Goal: Book appointment/travel/reservation

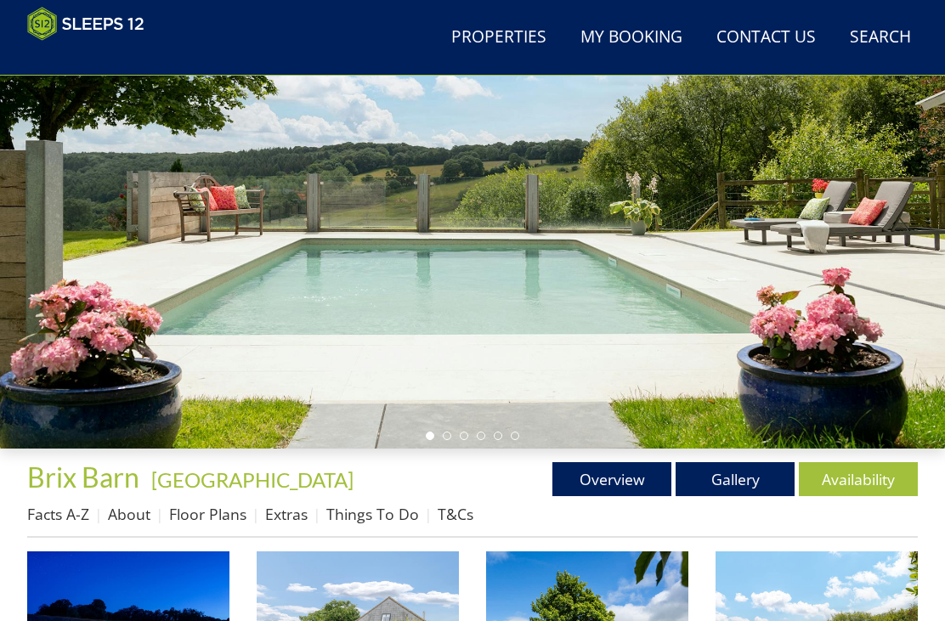
scroll to position [194, 0]
click at [871, 483] on link "Availability" at bounding box center [858, 479] width 119 height 34
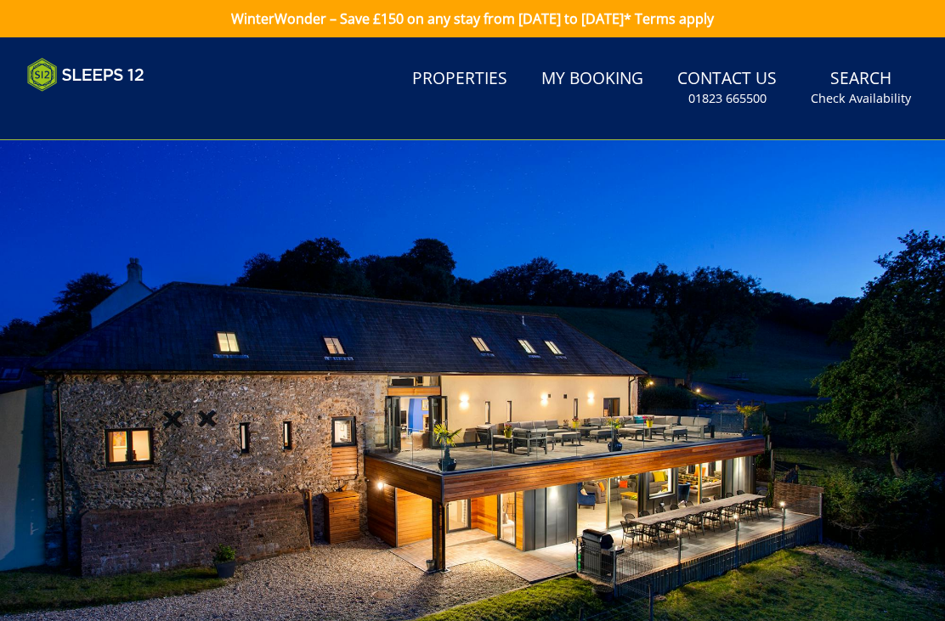
click at [661, 3] on link "WinterWonder – Save £150 on any stay from [DATE] to [DATE]* Terms apply" at bounding box center [472, 18] width 945 height 37
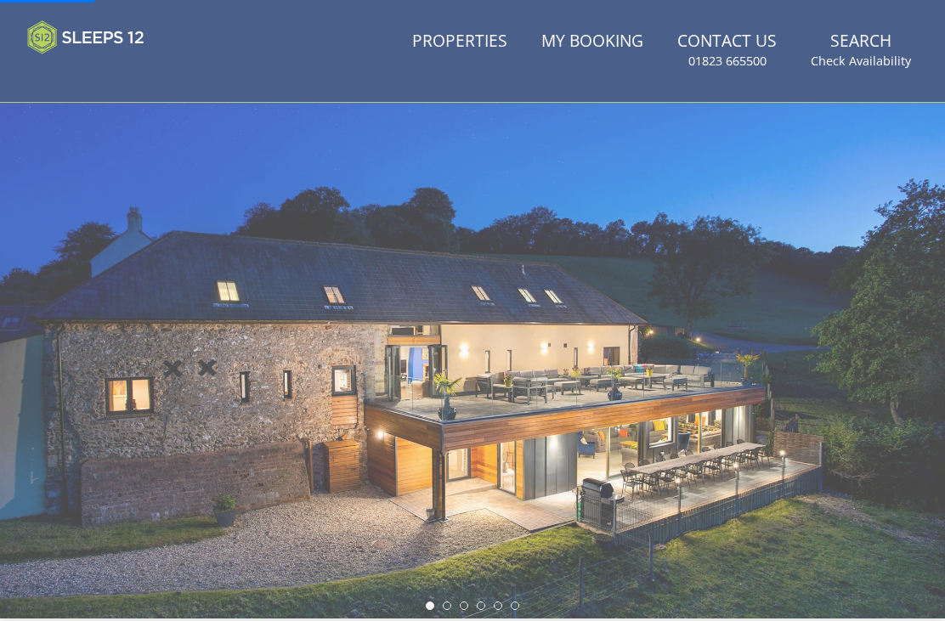
scroll to position [54, 0]
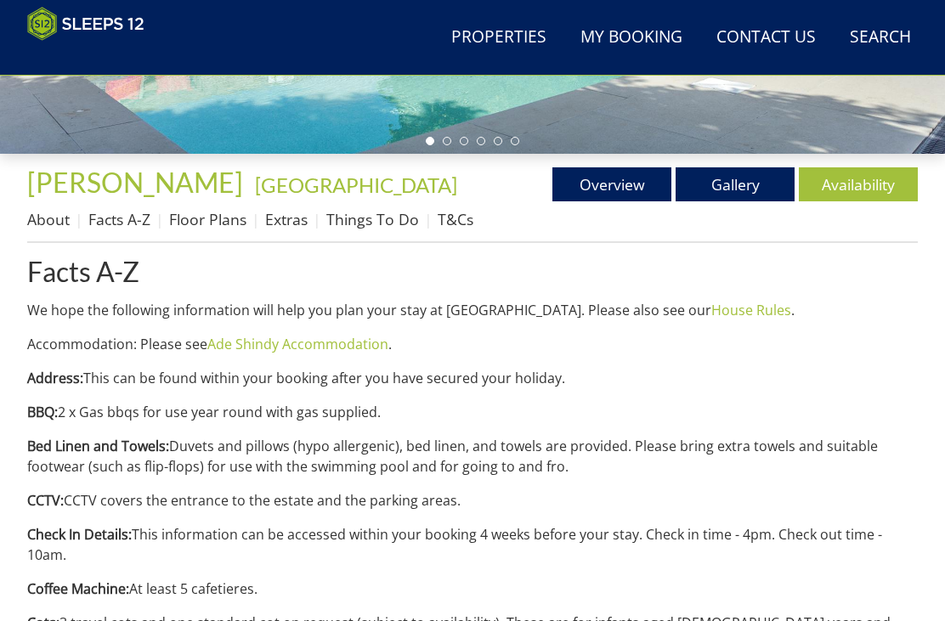
scroll to position [489, 0]
click at [852, 201] on link "Availability" at bounding box center [858, 184] width 119 height 34
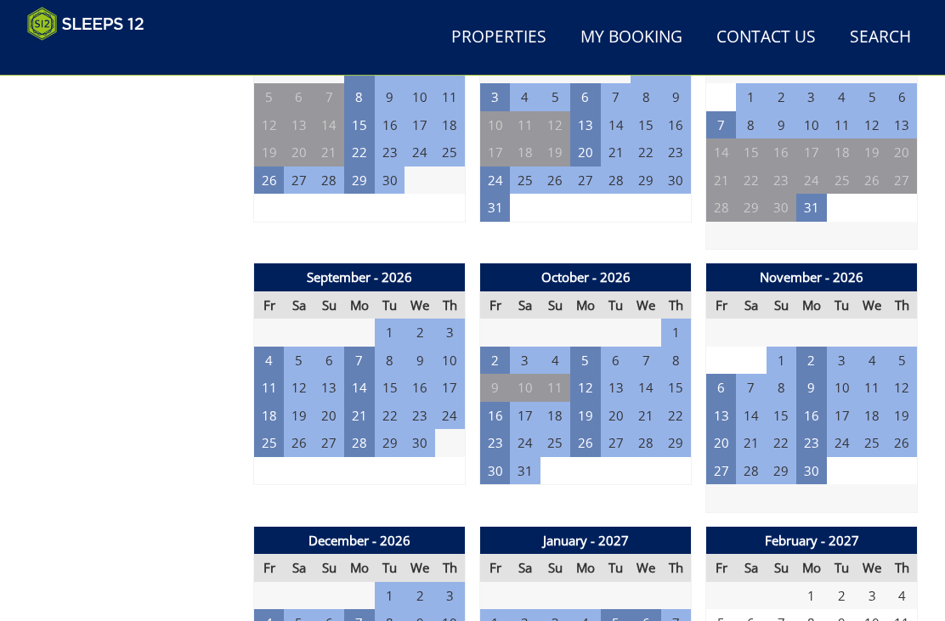
scroll to position [1533, 0]
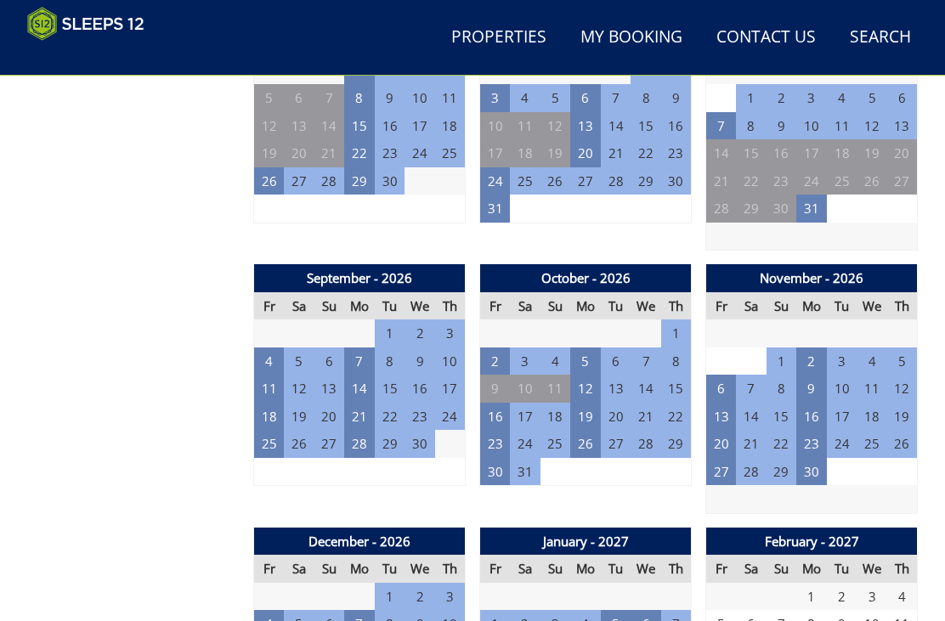
click at [267, 348] on td "4" at bounding box center [269, 362] width 31 height 28
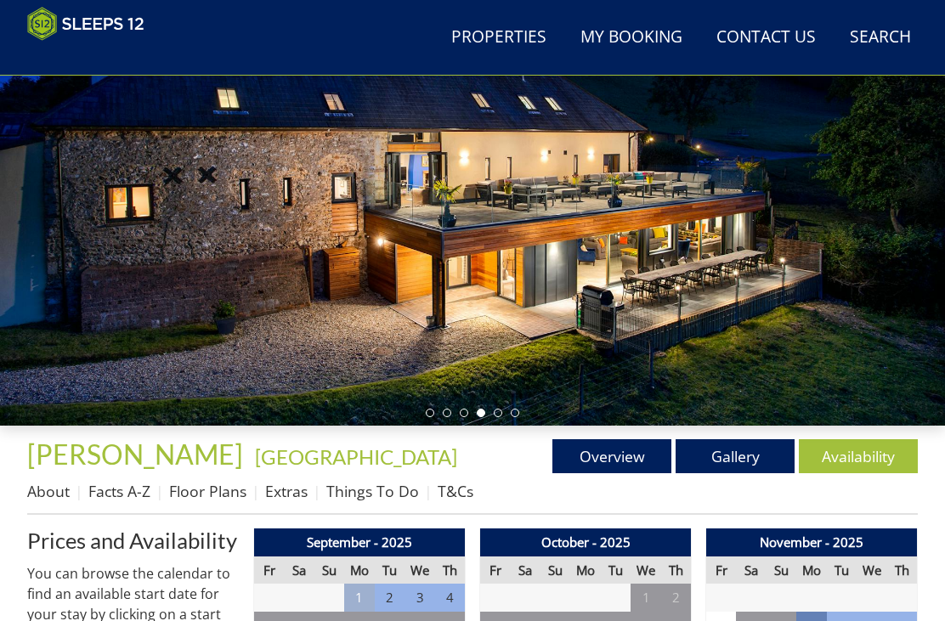
scroll to position [213, 0]
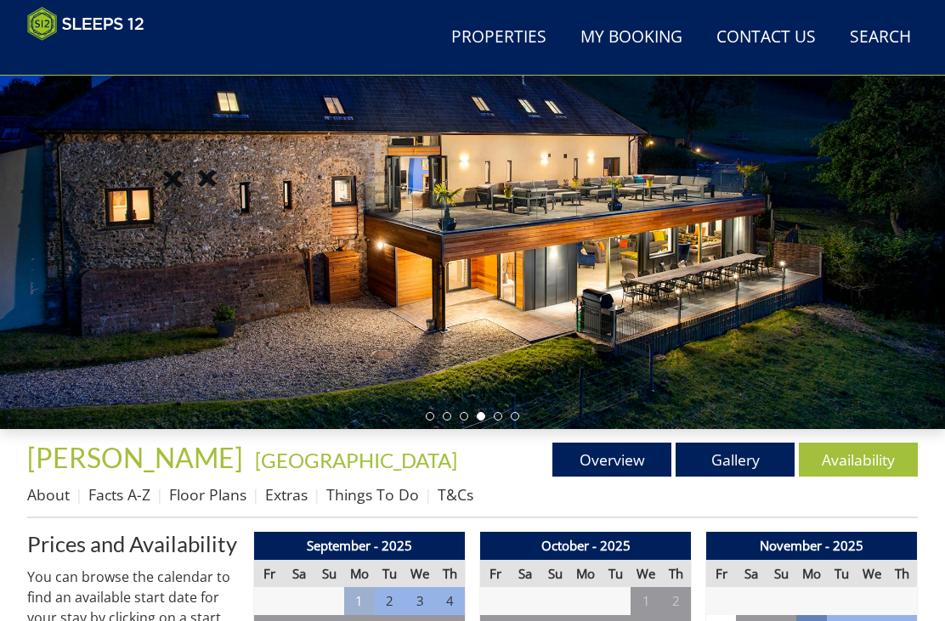
click at [749, 454] on link "Gallery" at bounding box center [735, 460] width 119 height 34
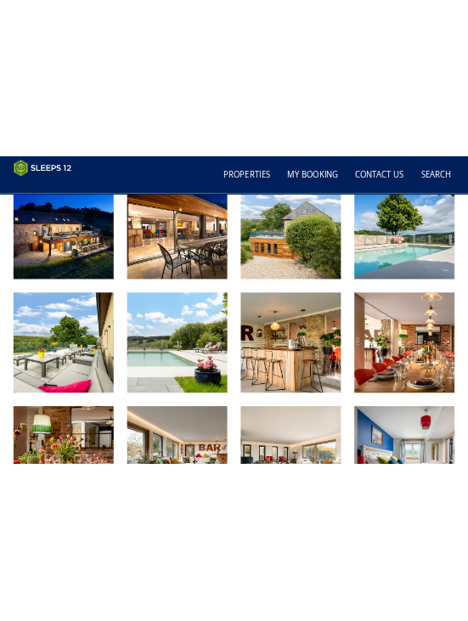
scroll to position [699, 0]
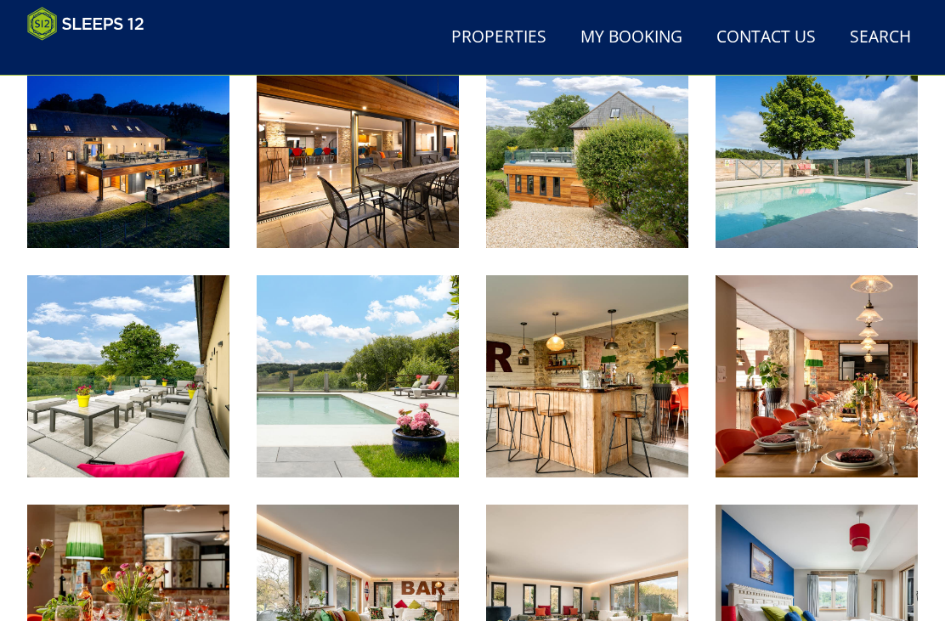
click at [65, 411] on img at bounding box center [128, 376] width 202 height 202
